Goal: Task Accomplishment & Management: Use online tool/utility

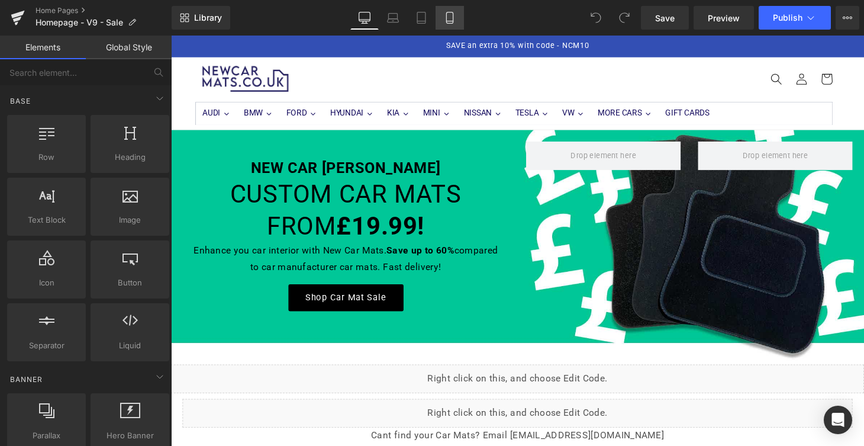
click at [446, 17] on icon at bounding box center [450, 18] width 12 height 12
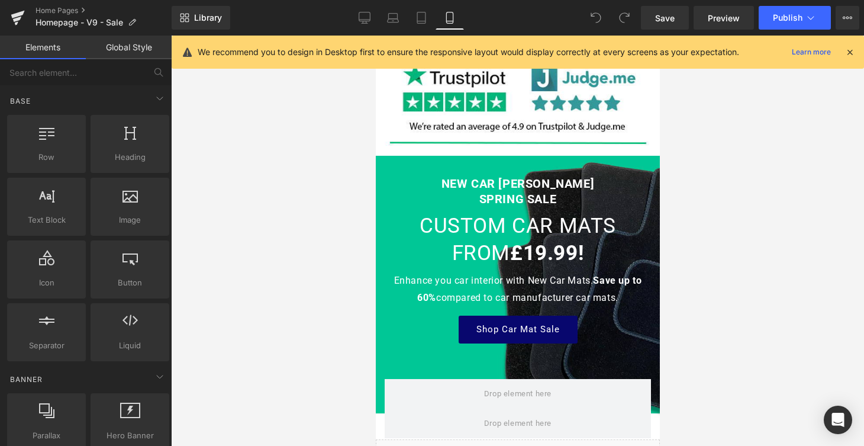
click at [375, 36] on div at bounding box center [375, 36] width 0 height 0
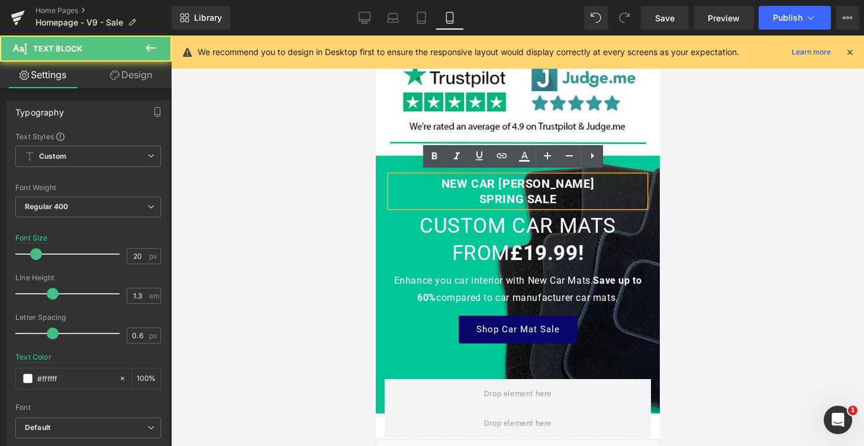
scroll to position [0, 0]
click at [517, 197] on strong "NEW CAR MATS SPRING SALE" at bounding box center [517, 191] width 153 height 30
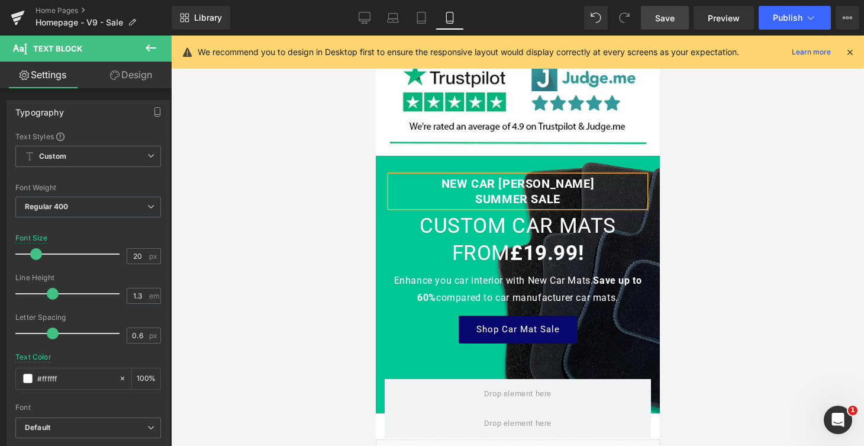
click at [678, 16] on link "Save" at bounding box center [665, 18] width 48 height 24
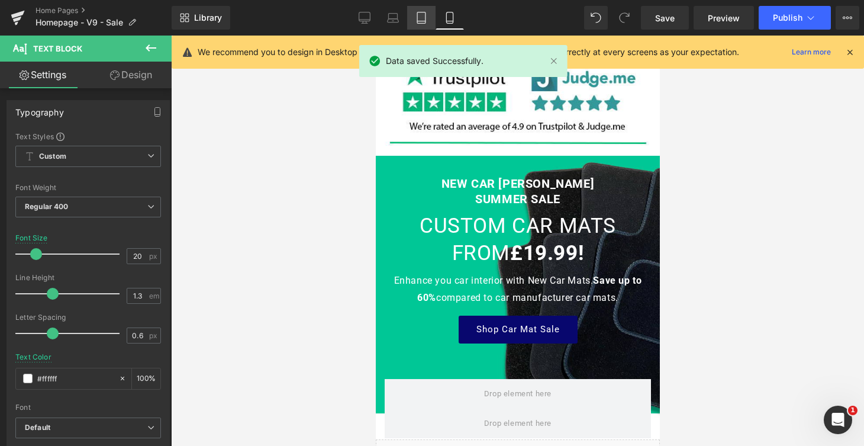
click at [404, 19] on link "Laptop" at bounding box center [393, 18] width 28 height 24
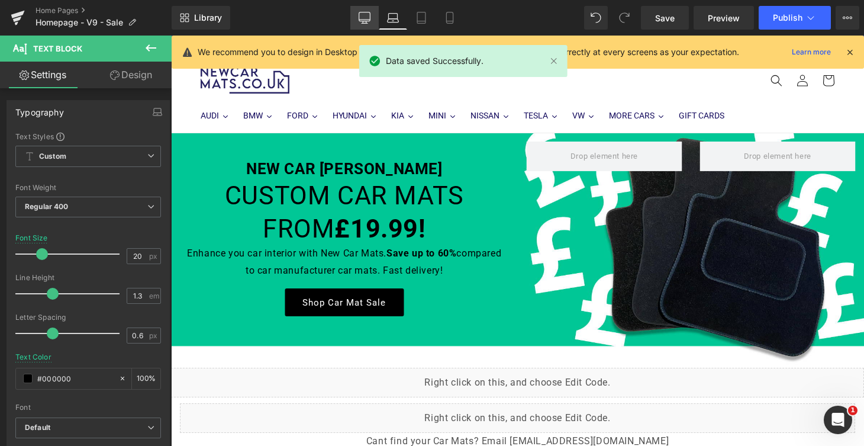
click at [373, 20] on link "Desktop" at bounding box center [364, 18] width 28 height 24
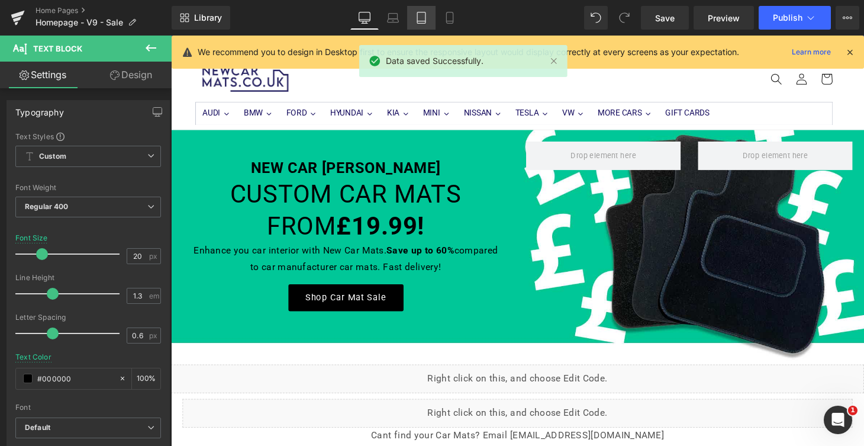
click at [420, 17] on icon at bounding box center [422, 18] width 12 height 12
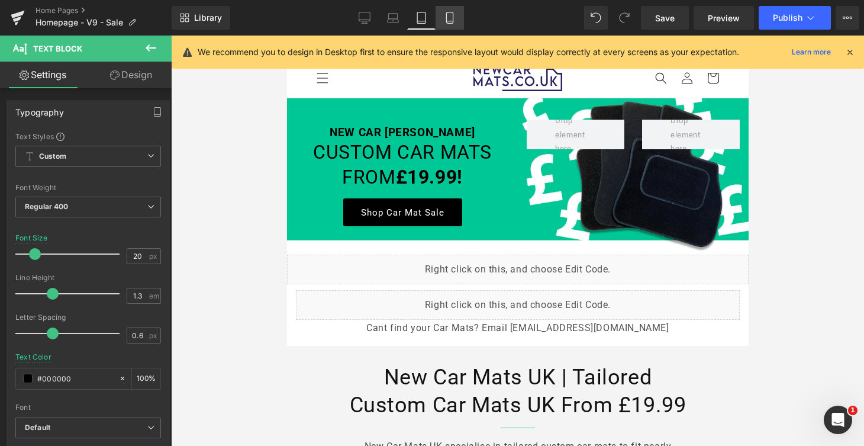
click at [455, 20] on icon at bounding box center [450, 18] width 12 height 12
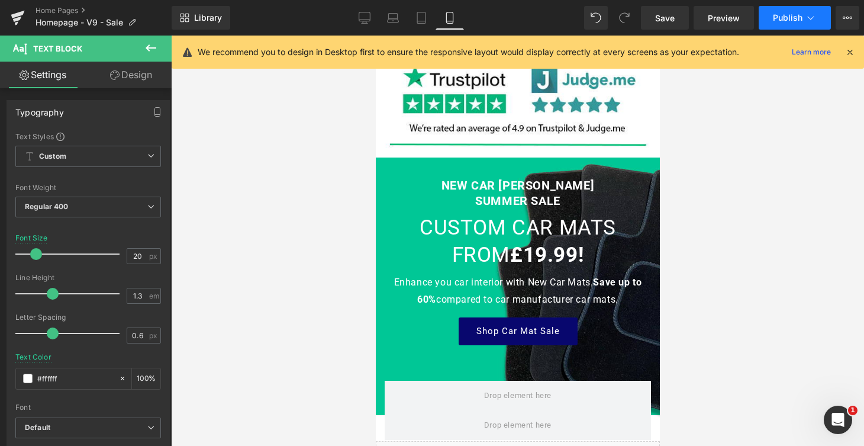
click at [792, 14] on span "Publish" at bounding box center [788, 17] width 30 height 9
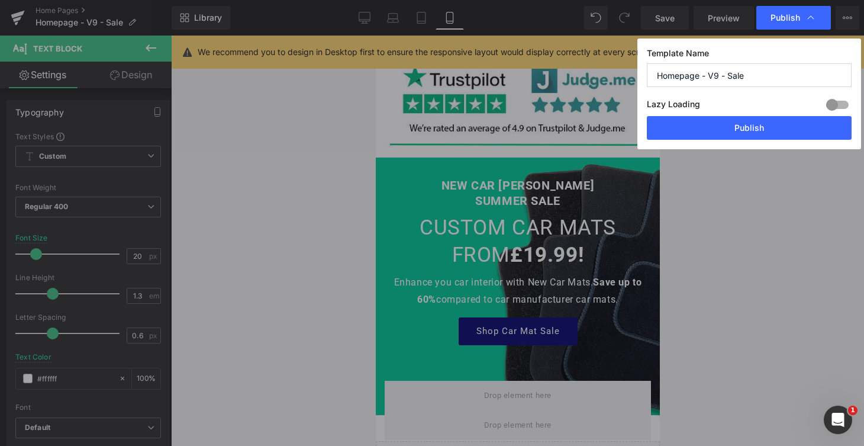
click at [754, 127] on button "Publish" at bounding box center [749, 128] width 205 height 24
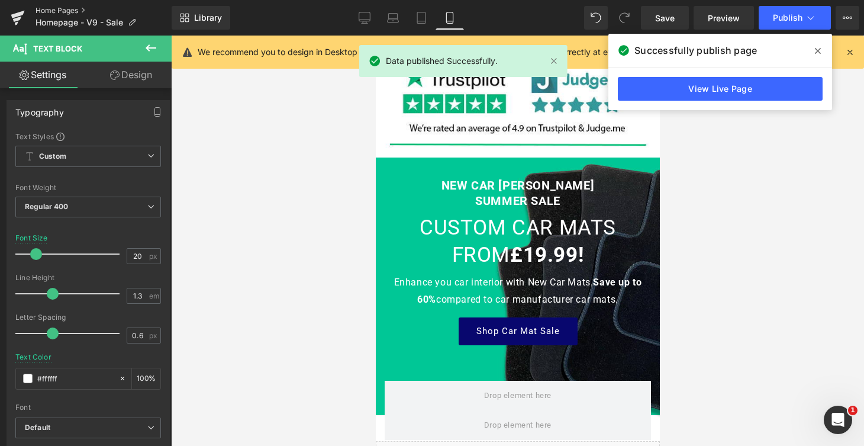
click at [66, 8] on link "Home Pages" at bounding box center [104, 10] width 136 height 9
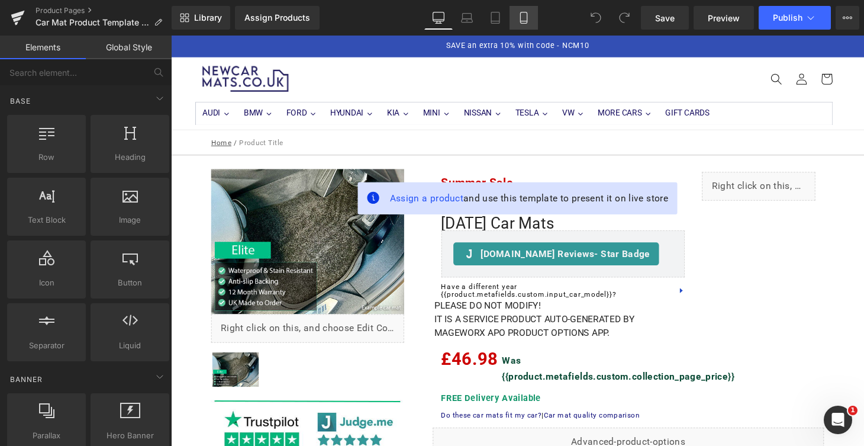
click at [529, 21] on icon at bounding box center [524, 18] width 12 height 12
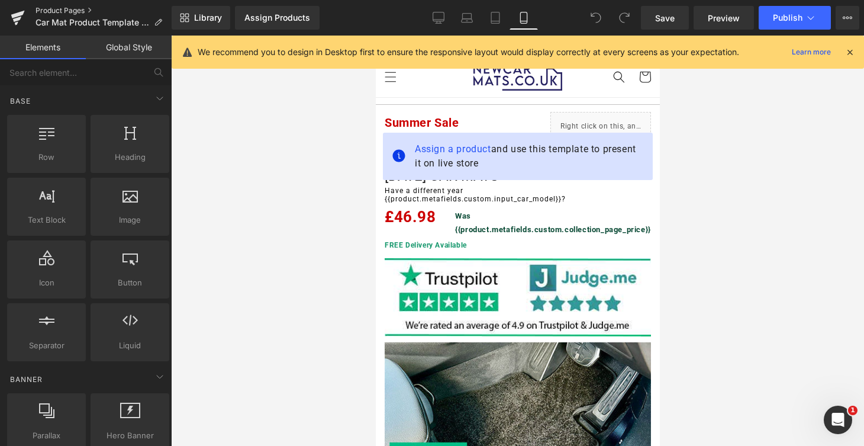
click at [57, 9] on link "Product Pages" at bounding box center [104, 10] width 136 height 9
